Goal: Task Accomplishment & Management: Complete application form

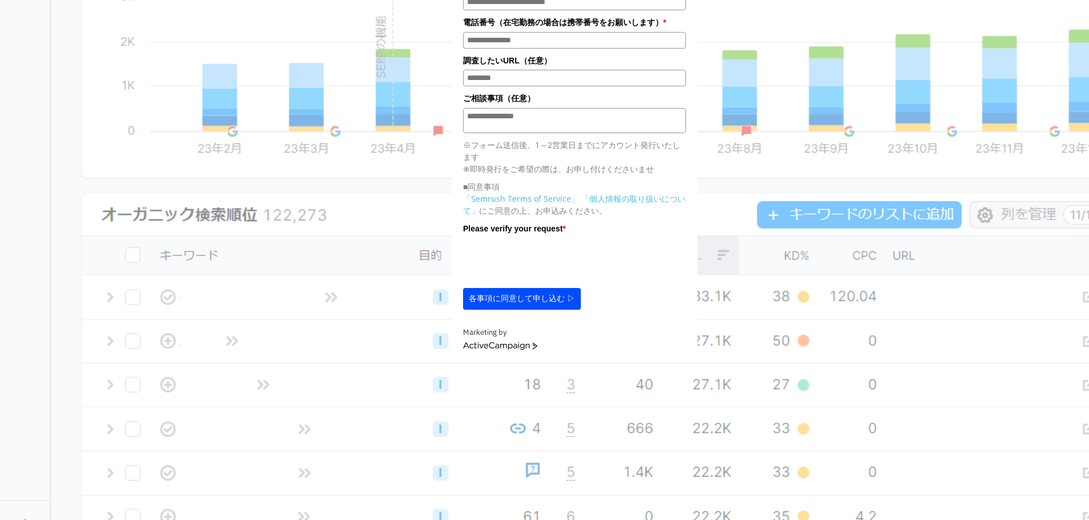
scroll to position [172, 0]
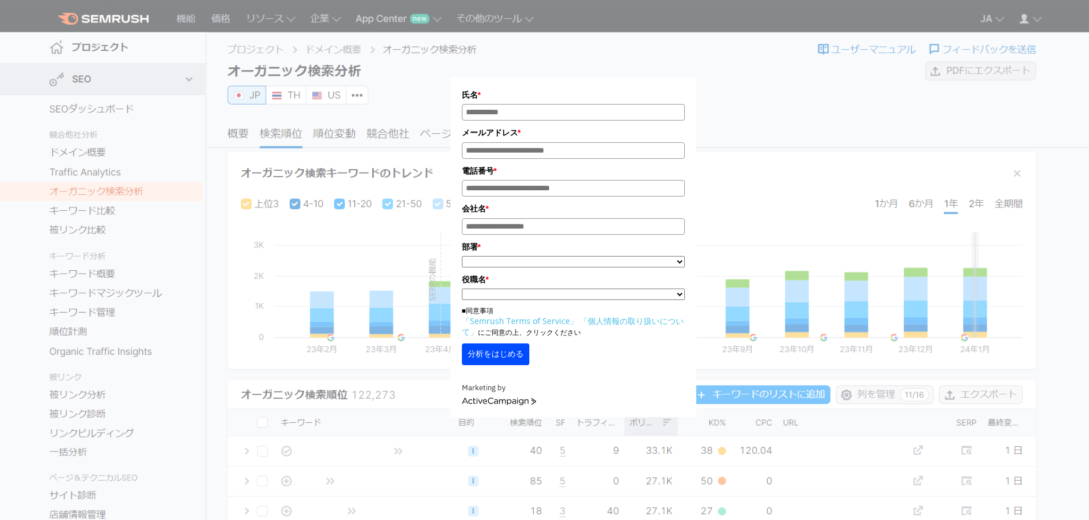
click at [108, 13] on section "氏名 * メールアドレス * 電話番号 * 会社名 * * ***** **** *" at bounding box center [544, 333] width 1089 height 666
